Goal: Task Accomplishment & Management: Manage account settings

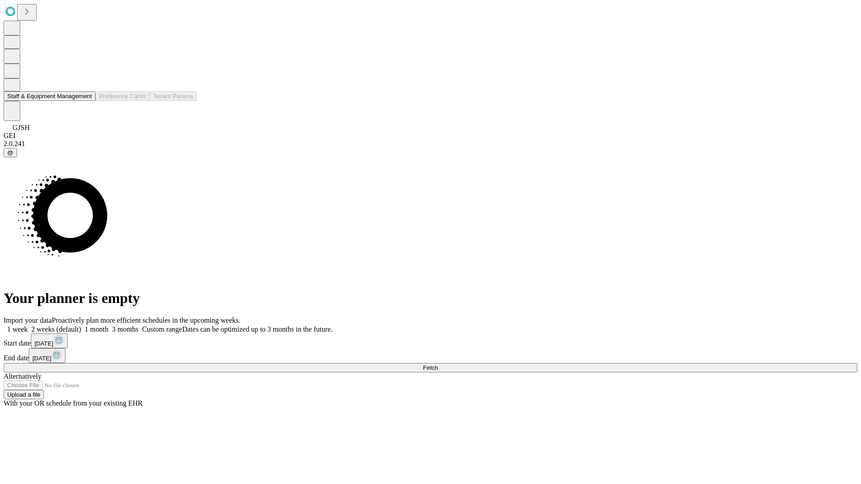
click at [86, 101] on button "Staff & Equipment Management" at bounding box center [50, 95] width 92 height 9
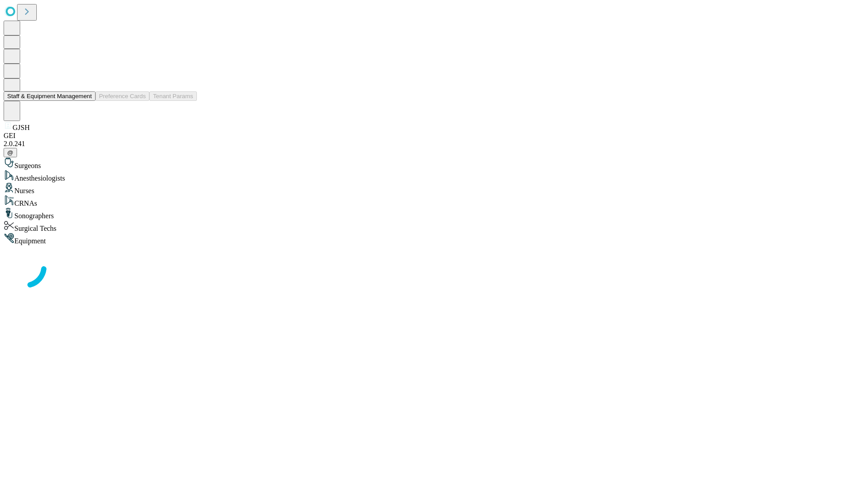
click at [86, 101] on button "Staff & Equipment Management" at bounding box center [50, 95] width 92 height 9
